Goal: Task Accomplishment & Management: Manage account settings

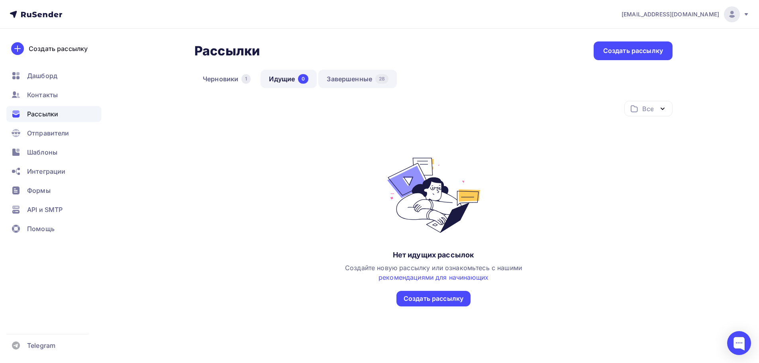
click at [357, 79] on link "Завершенные 28" at bounding box center [357, 79] width 78 height 18
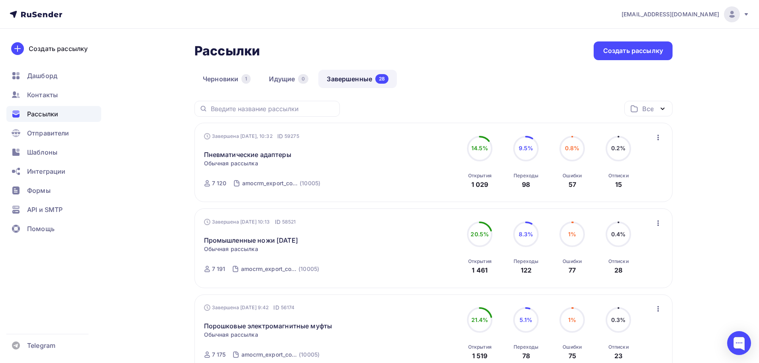
click at [329, 151] on div "Пневматические адаптеры Статистика Обзор рассылки Копировать в новую Добавить в…" at bounding box center [295, 149] width 182 height 19
click at [262, 153] on link "Пневматические адаптеры" at bounding box center [247, 155] width 87 height 10
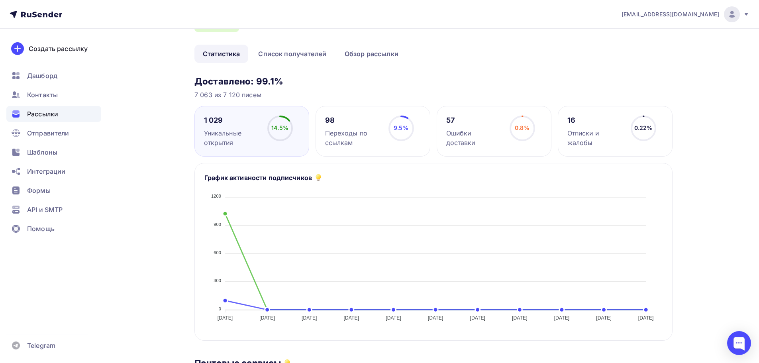
scroll to position [106, 0]
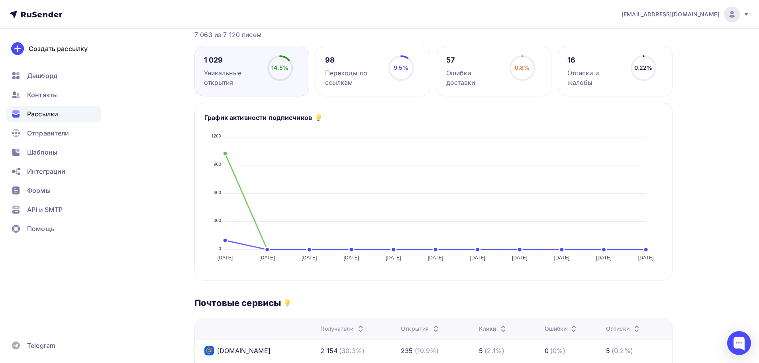
click at [359, 71] on div "Переходы по ссылкам" at bounding box center [353, 77] width 56 height 19
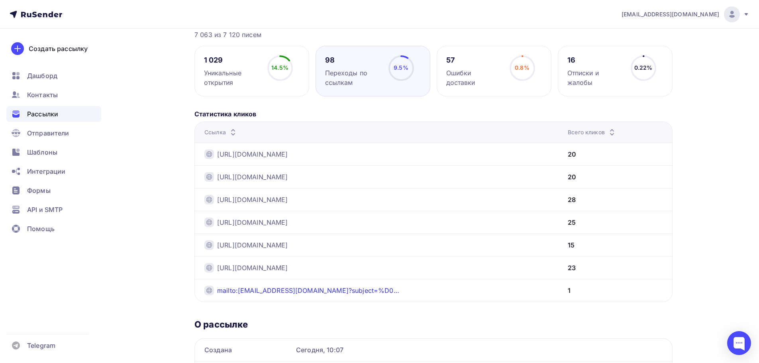
click at [251, 290] on link "mailto:[EMAIL_ADDRESS][DOMAIN_NAME]?subject=%D0%9F%D1%80%D0%BE%D1%88%D1%83%20%D…" at bounding box center [310, 291] width 186 height 10
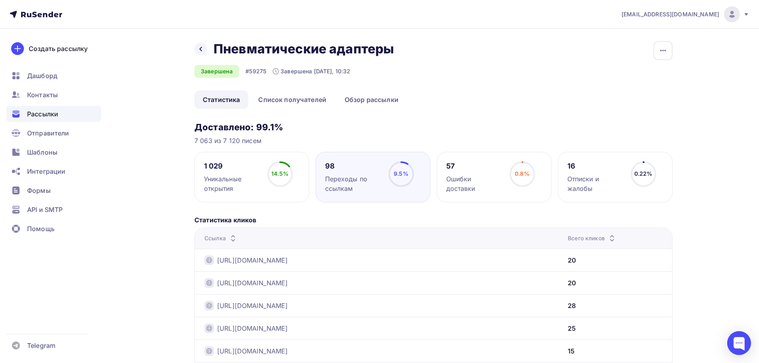
scroll to position [0, 0]
click at [284, 101] on link "Список получателей" at bounding box center [292, 100] width 85 height 18
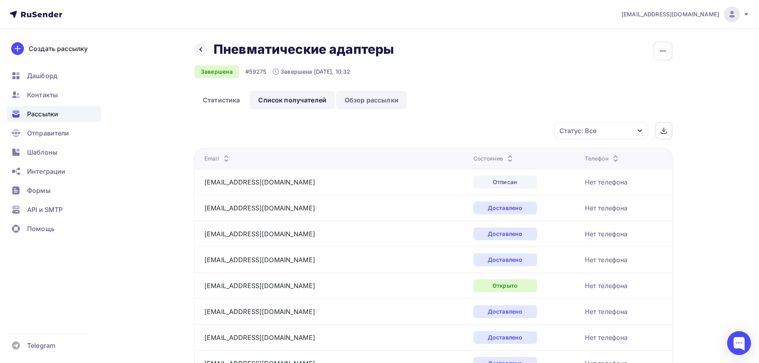
click at [383, 98] on link "Обзор рассылки" at bounding box center [371, 100] width 71 height 18
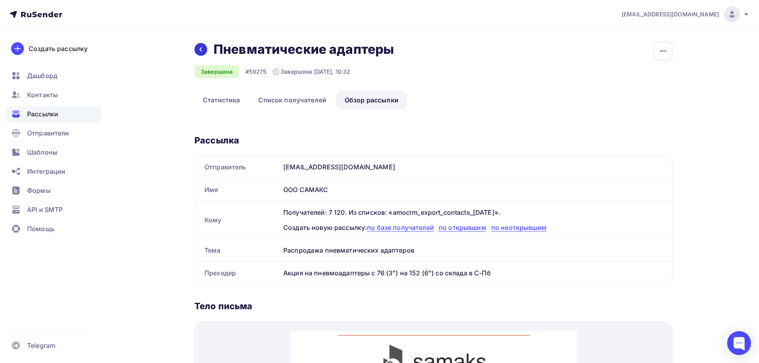
click at [203, 49] on icon at bounding box center [201, 49] width 6 height 6
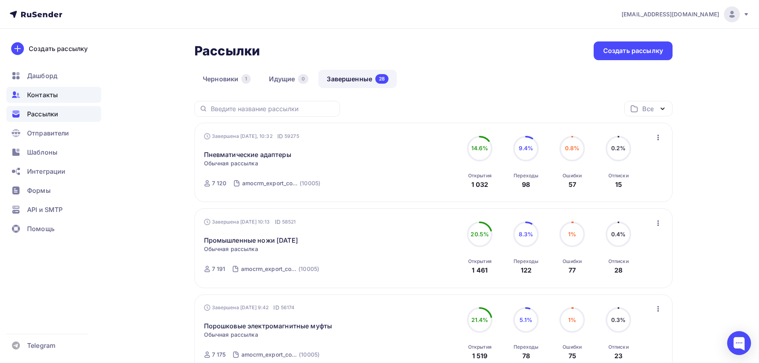
click at [31, 97] on span "Контакты" at bounding box center [42, 95] width 31 height 10
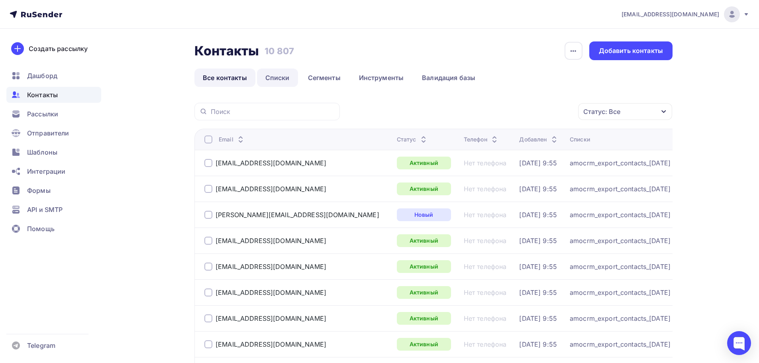
click at [284, 78] on link "Списки" at bounding box center [277, 78] width 41 height 18
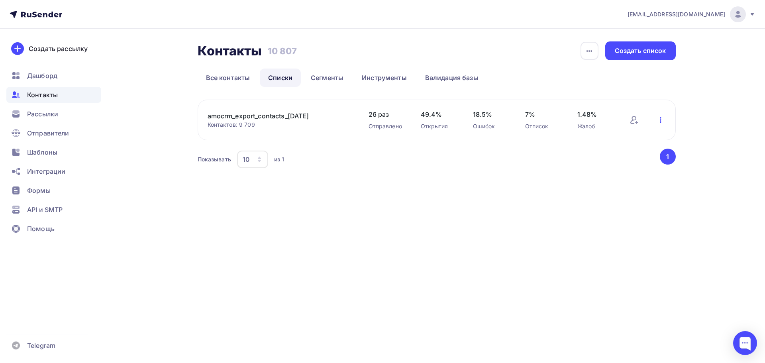
click at [660, 118] on icon "button" at bounding box center [661, 120] width 2 height 6
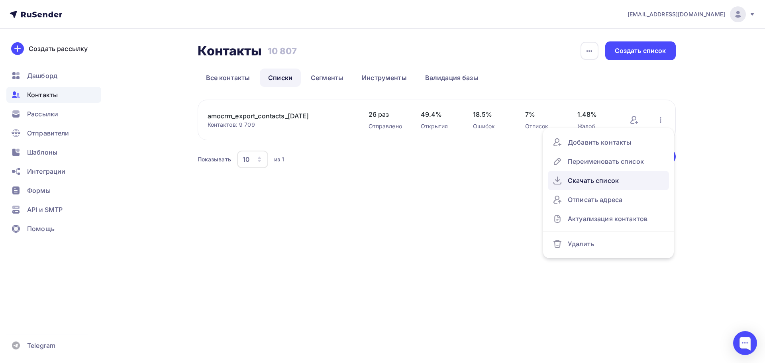
click at [577, 180] on div "Скачать список" at bounding box center [609, 180] width 112 height 13
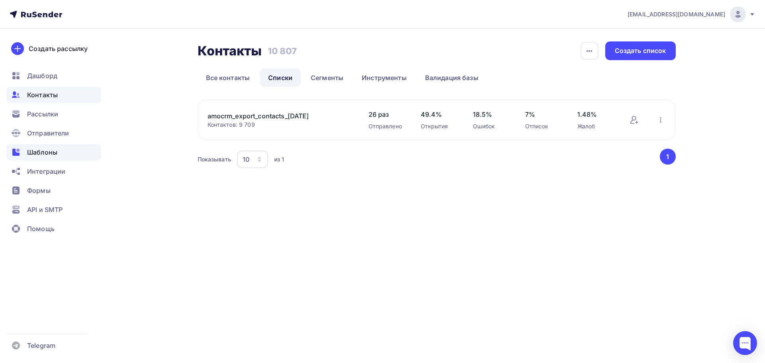
click at [29, 148] on span "Шаблоны" at bounding box center [42, 152] width 30 height 10
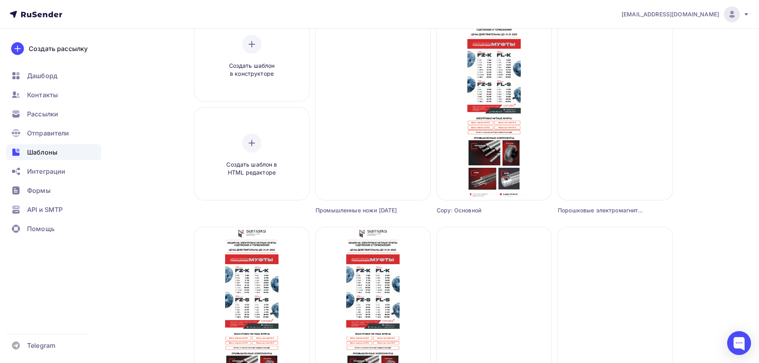
scroll to position [39, 0]
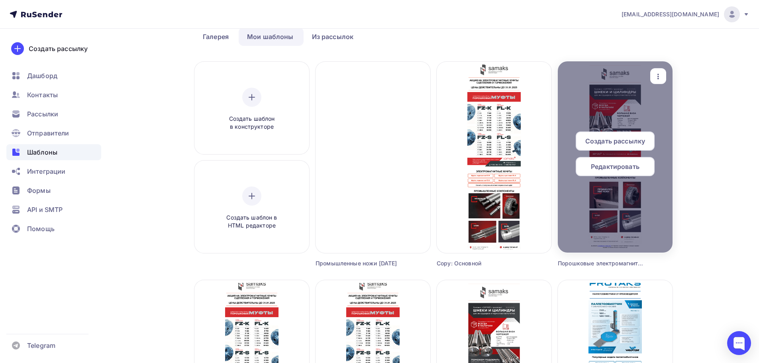
click at [657, 80] on icon "button" at bounding box center [658, 77] width 10 height 10
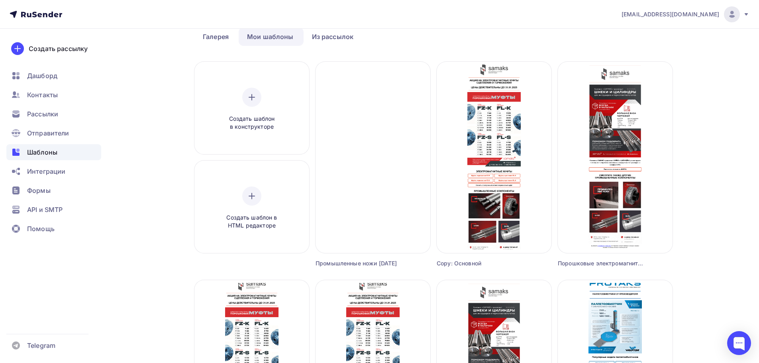
click at [697, 47] on div "Шаблоны Шаблоны Галерея Мои шаблоны Из рассылок Создать шаблон в конструкторе С…" at bounding box center [379, 282] width 653 height 586
click at [338, 35] on link "Из рассылок" at bounding box center [333, 36] width 59 height 18
